Goal: Transaction & Acquisition: Subscribe to service/newsletter

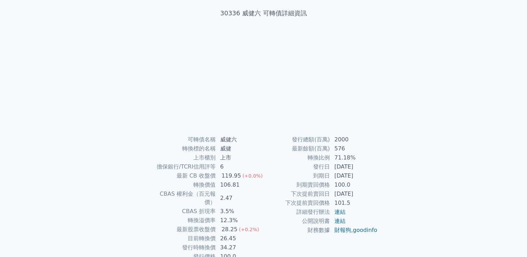
scroll to position [66, 0]
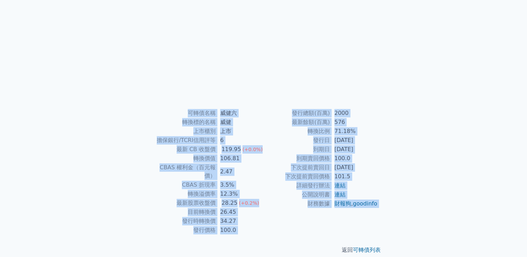
drag, startPoint x: 183, startPoint y: 104, endPoint x: 315, endPoint y: 267, distance: 209.6
click at [315, 257] on html "可轉債列表 財務數據 可轉債列表 財務數據 登入／註冊 登入／註冊 可轉債列表 › 30336 威健六 30336 威健六 可轉債詳細資訊 威健 6" at bounding box center [263, 99] width 527 height 331
click at [246, 226] on td "100.0" at bounding box center [240, 230] width 48 height 9
click at [193, 96] on div at bounding box center [263, 57] width 223 height 98
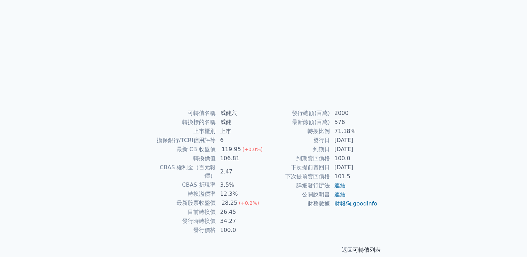
click at [375, 247] on link "可轉債列表" at bounding box center [367, 250] width 28 height 7
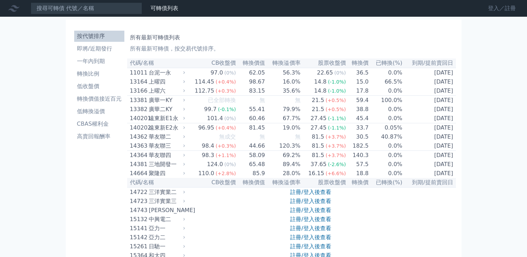
click at [492, 5] on link "登入／註冊" at bounding box center [502, 8] width 39 height 11
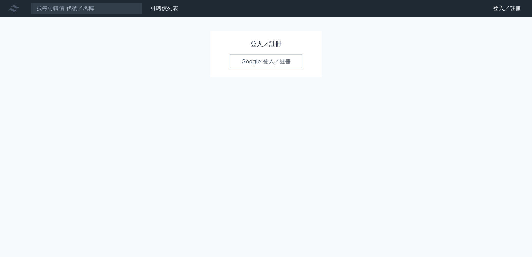
click at [252, 59] on link "Google 登入／註冊" at bounding box center [266, 61] width 72 height 15
